Goal: Information Seeking & Learning: Learn about a topic

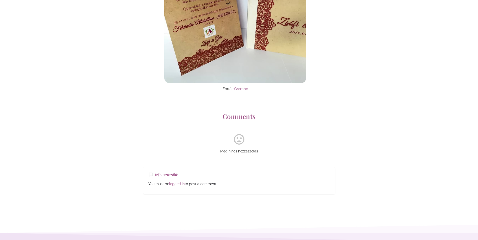
scroll to position [5591, 0]
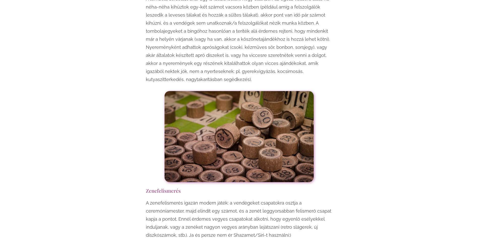
scroll to position [2468, 0]
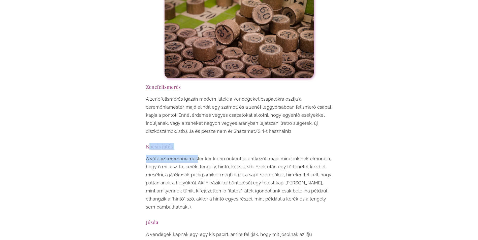
drag, startPoint x: 150, startPoint y: 100, endPoint x: 196, endPoint y: 104, distance: 46.5
drag, startPoint x: 196, startPoint y: 104, endPoint x: 156, endPoint y: 103, distance: 39.8
click at [147, 143] on h3 "Kocsis játék" at bounding box center [239, 146] width 186 height 7
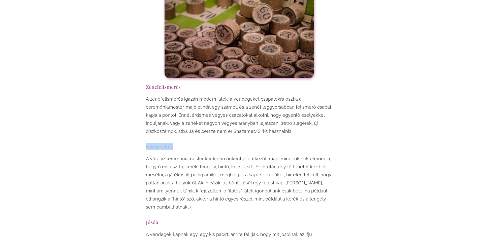
drag, startPoint x: 146, startPoint y: 98, endPoint x: 174, endPoint y: 99, distance: 28.2
click at [174, 143] on h3 "Kocsis játék" at bounding box center [239, 146] width 186 height 7
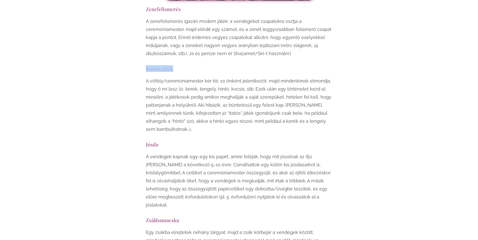
scroll to position [2619, 0]
